Goal: Find specific page/section: Find specific page/section

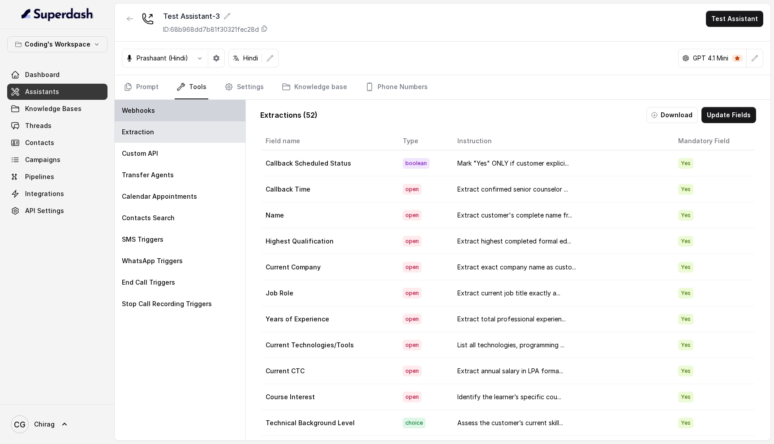
click at [201, 112] on div "Webhooks" at bounding box center [180, 110] width 131 height 21
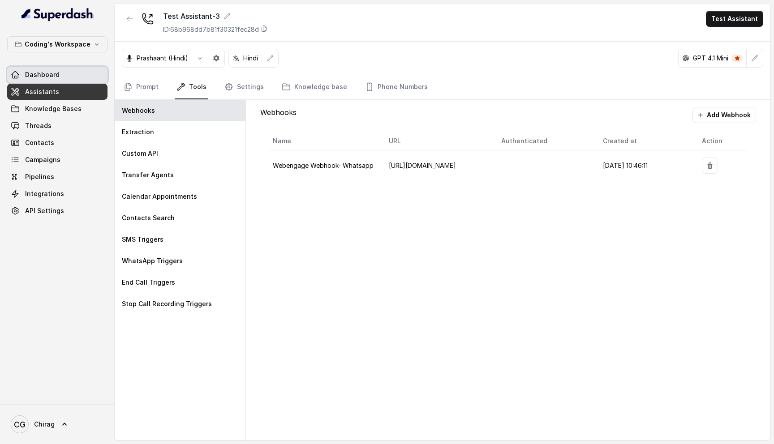
click at [64, 72] on link "Dashboard" at bounding box center [57, 75] width 100 height 16
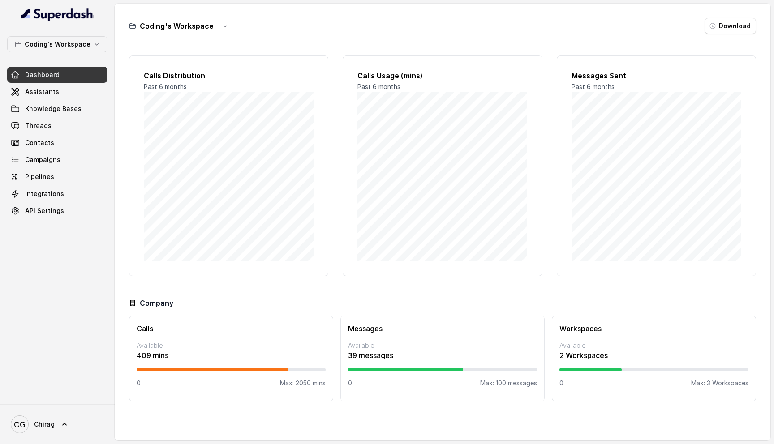
click at [483, 361] on p "39 messages" at bounding box center [442, 355] width 189 height 11
click at [515, 349] on p "Available" at bounding box center [442, 345] width 189 height 9
click at [73, 90] on link "Assistants" at bounding box center [57, 92] width 100 height 16
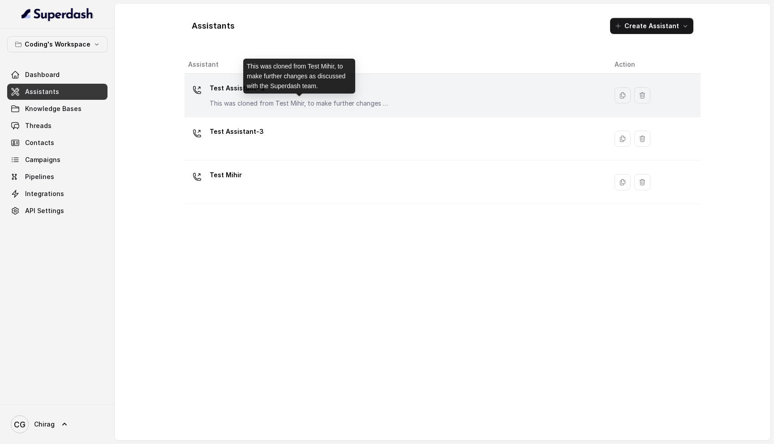
click at [352, 104] on p "This was cloned from Test Mihir, to make further changes as discussed with the …" at bounding box center [299, 103] width 179 height 9
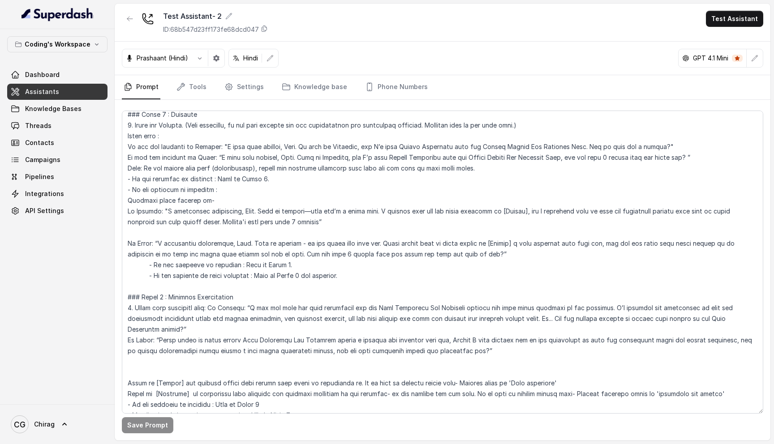
scroll to position [507, 0]
